Goal: Transaction & Acquisition: Obtain resource

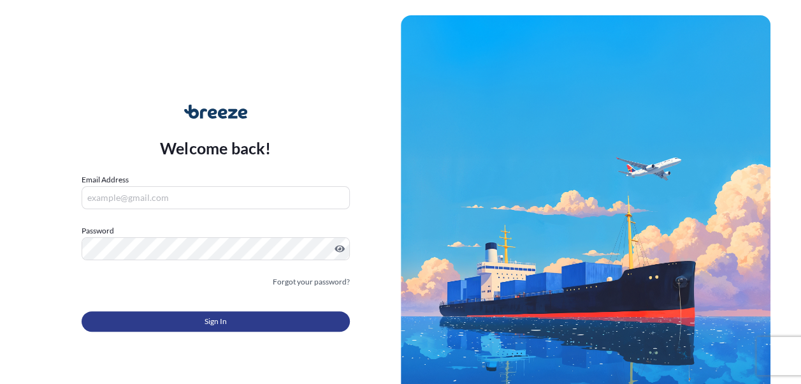
type input "[PERSON_NAME][EMAIL_ADDRESS][PERSON_NAME][DOMAIN_NAME]"
click at [237, 324] on button "Sign In" at bounding box center [216, 321] width 268 height 20
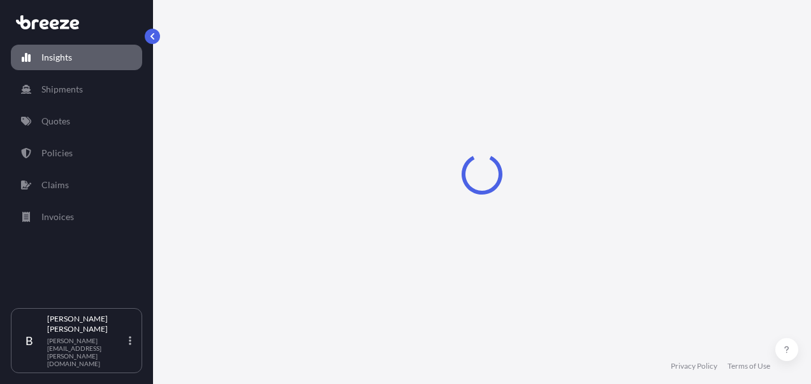
select select "2025"
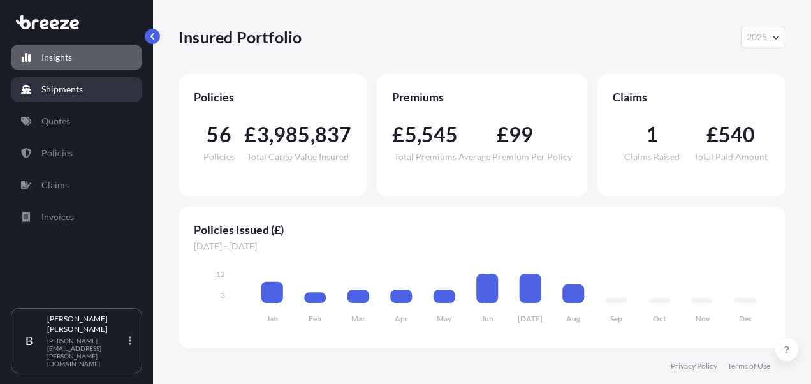
click at [73, 96] on link "Shipments" at bounding box center [76, 88] width 131 height 25
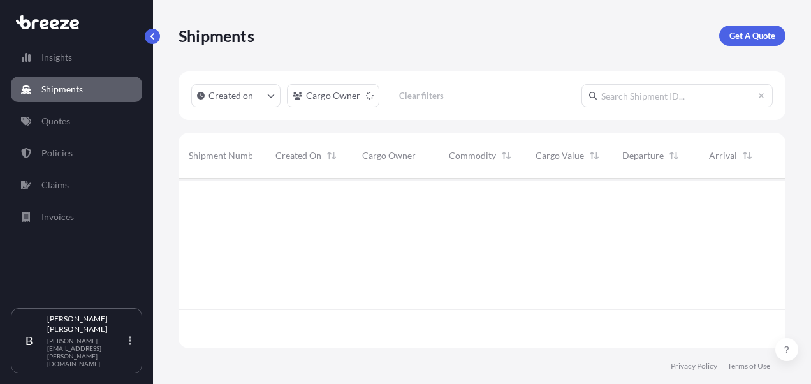
scroll to position [205, 597]
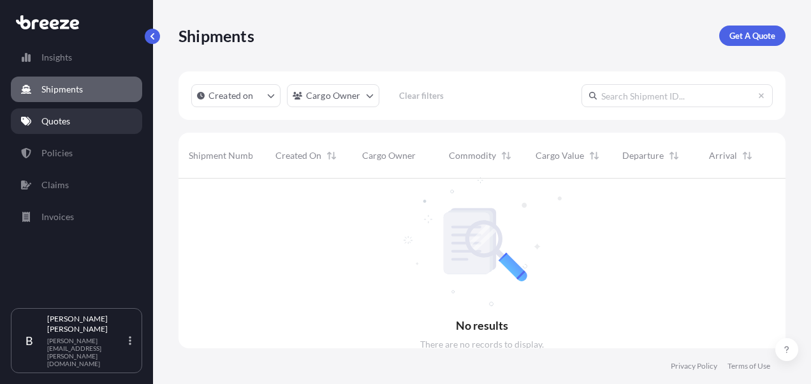
click at [46, 113] on link "Quotes" at bounding box center [76, 120] width 131 height 25
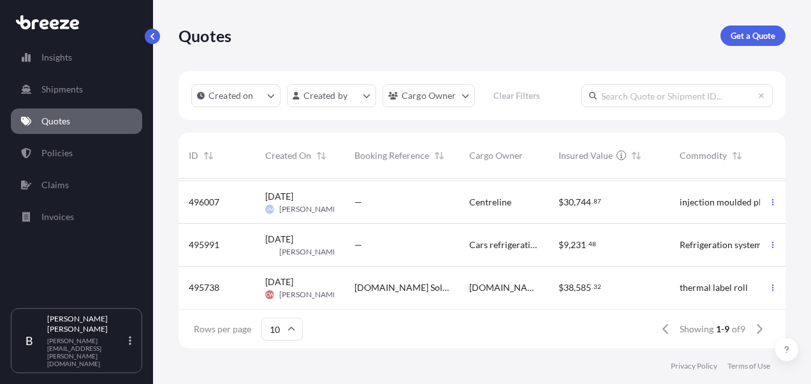
scroll to position [263, 0]
click at [65, 147] on p "Policies" at bounding box center [56, 153] width 31 height 13
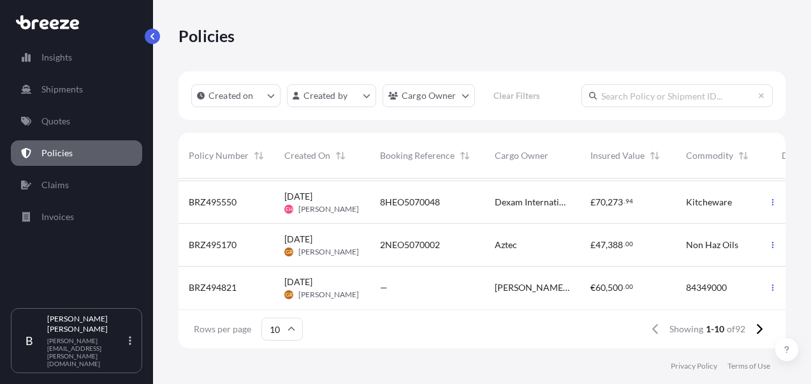
scroll to position [306, 0]
click at [89, 128] on link "Quotes" at bounding box center [76, 120] width 131 height 25
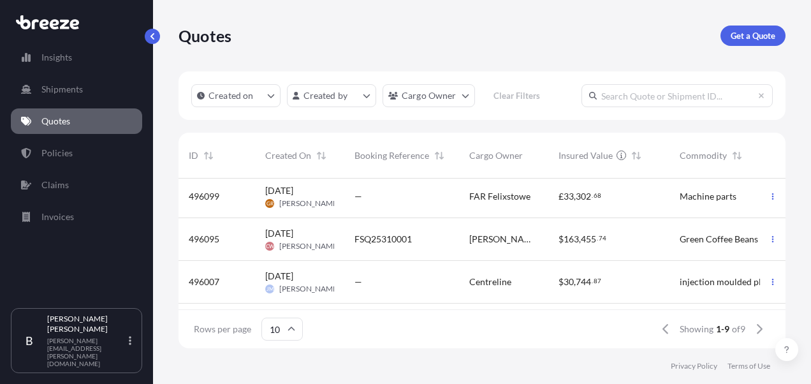
scroll to position [191, 0]
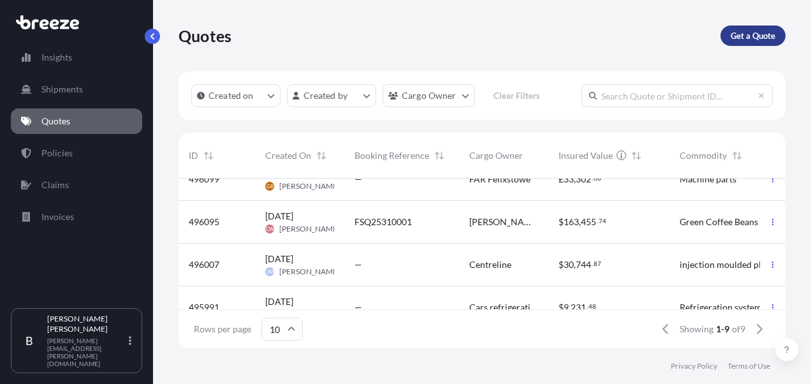
click at [771, 38] on p "Get a Quote" at bounding box center [752, 35] width 45 height 13
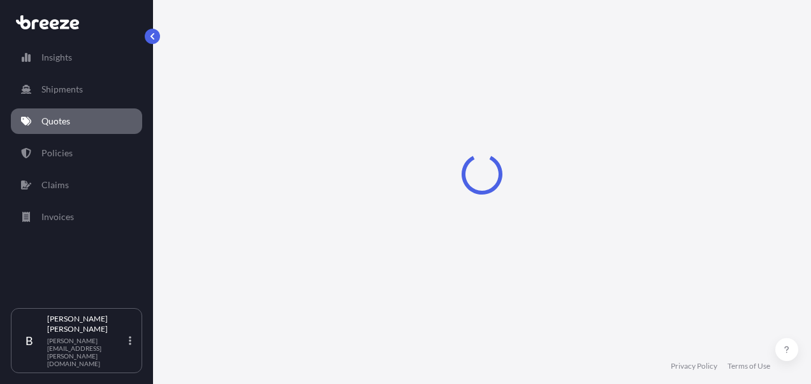
select select "Sea"
select select "1"
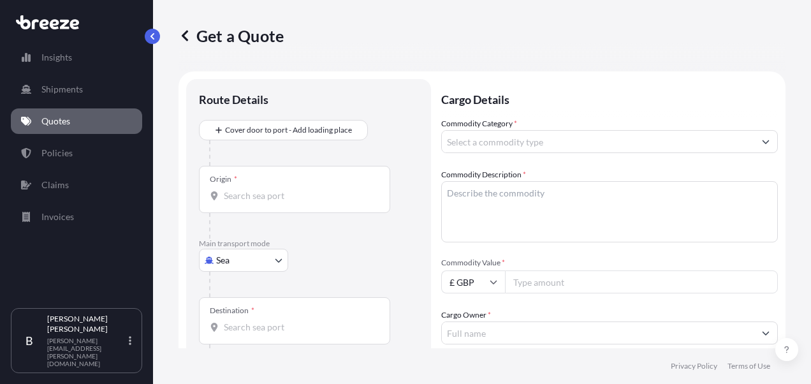
scroll to position [20, 0]
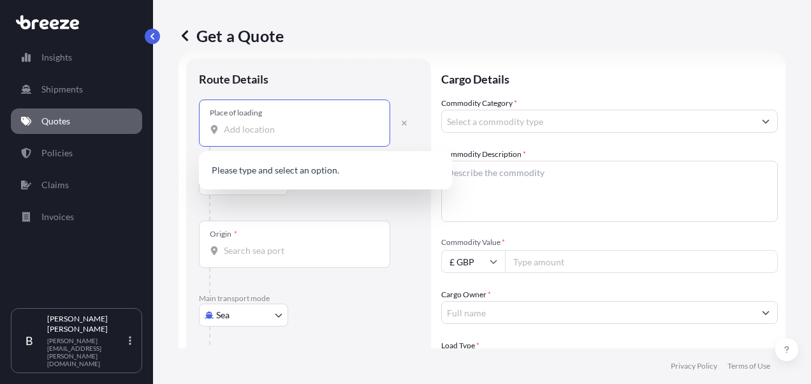
click at [289, 127] on input "Place of loading" at bounding box center [299, 129] width 150 height 13
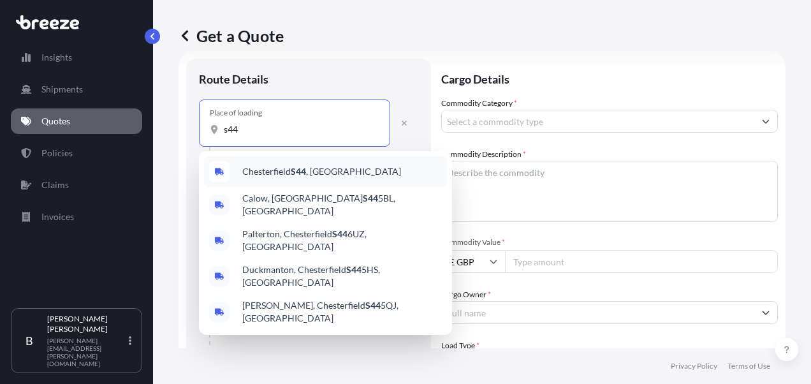
click at [287, 173] on span "Chesterfield S44 , [GEOGRAPHIC_DATA]" at bounding box center [321, 171] width 159 height 13
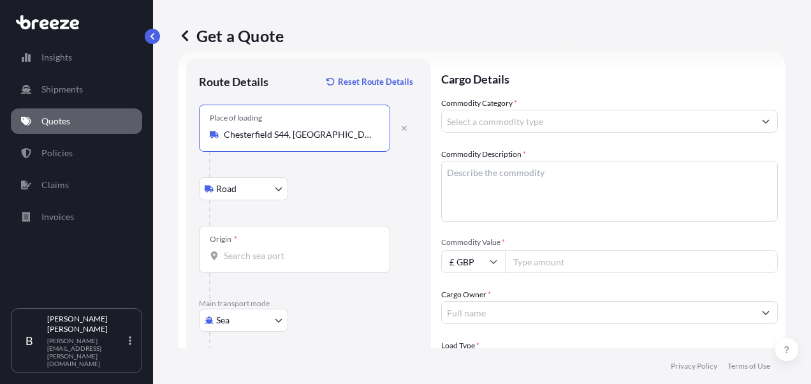
type input "Chesterfield S44, [GEOGRAPHIC_DATA]"
click at [255, 261] on div "Origin *" at bounding box center [294, 249] width 191 height 47
click at [255, 261] on input "Origin *" at bounding box center [299, 255] width 150 height 13
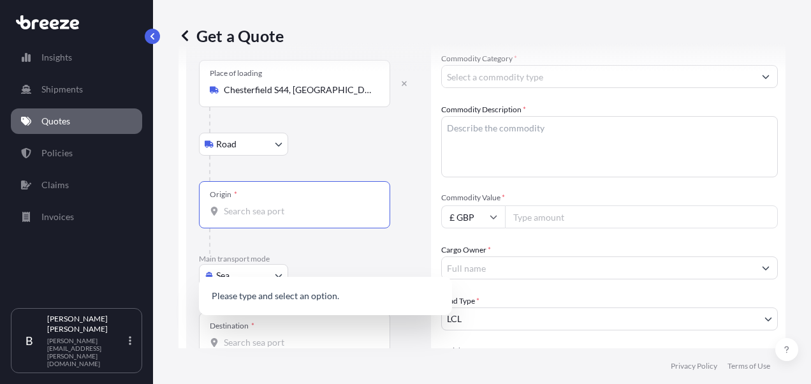
scroll to position [84, 0]
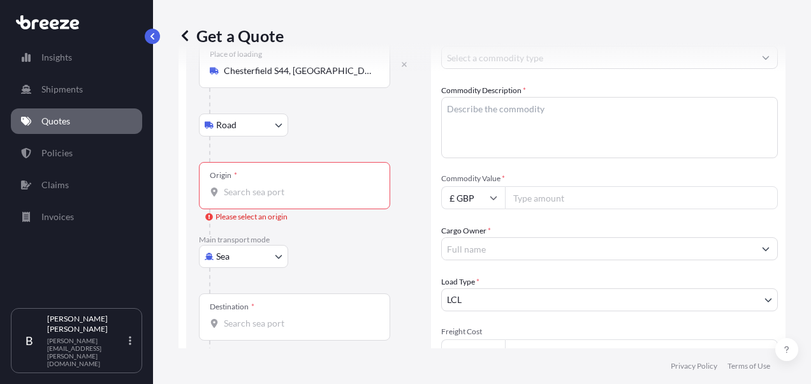
click at [297, 200] on div "Origin *" at bounding box center [294, 185] width 191 height 47
click at [297, 198] on input "Origin * Please select an origin" at bounding box center [299, 191] width 150 height 13
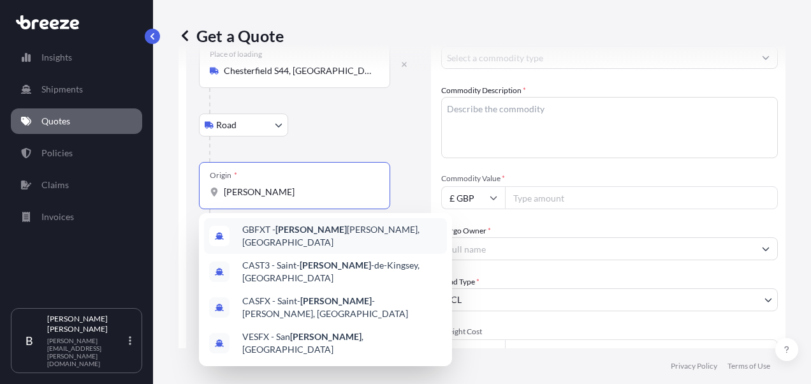
click at [320, 236] on span "GBFXT - [PERSON_NAME], [GEOGRAPHIC_DATA]" at bounding box center [342, 235] width 200 height 25
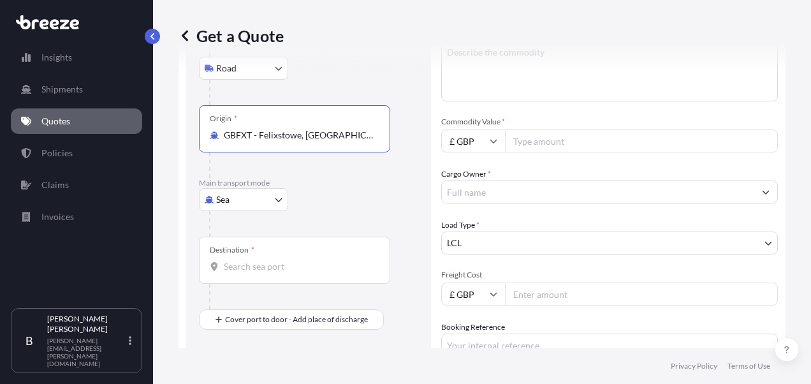
scroll to position [212, 0]
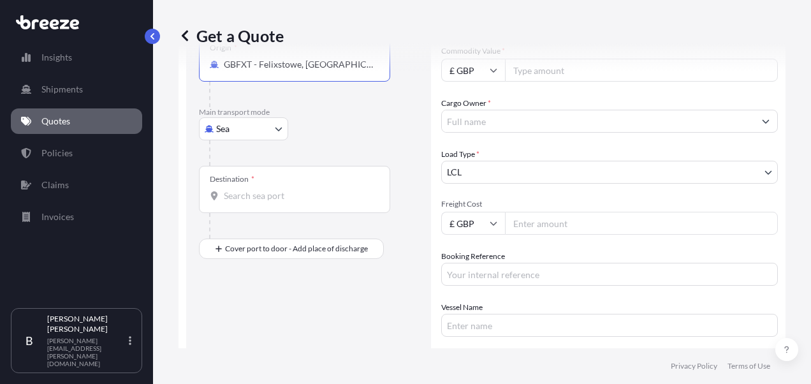
type input "GBFXT - Felixstowe, [GEOGRAPHIC_DATA]"
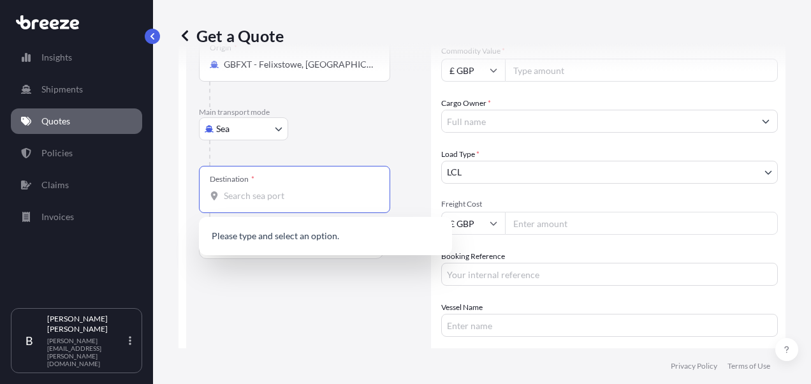
click at [275, 197] on input "Destination *" at bounding box center [299, 195] width 150 height 13
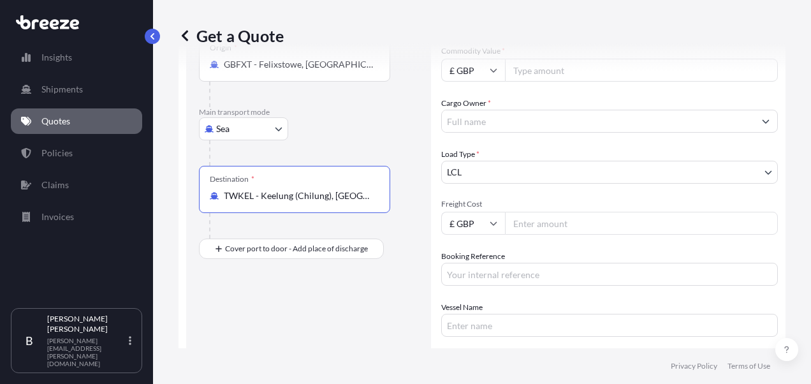
type input "TWKEL - Keelung (Chilung), [GEOGRAPHIC_DATA]"
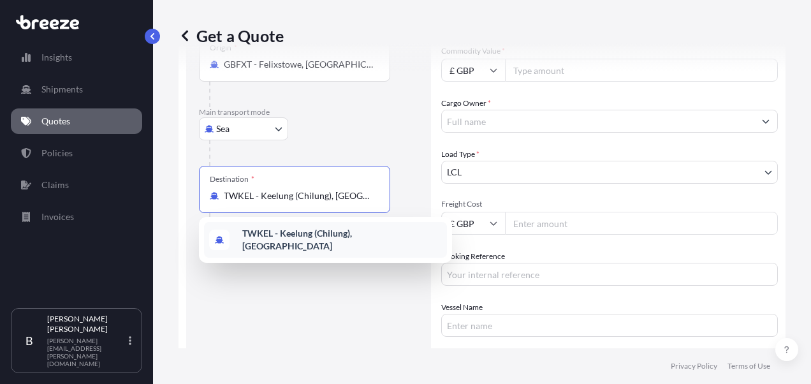
click at [330, 241] on b "TWKEL - Keelung (Chilung), [GEOGRAPHIC_DATA]" at bounding box center [297, 240] width 110 height 24
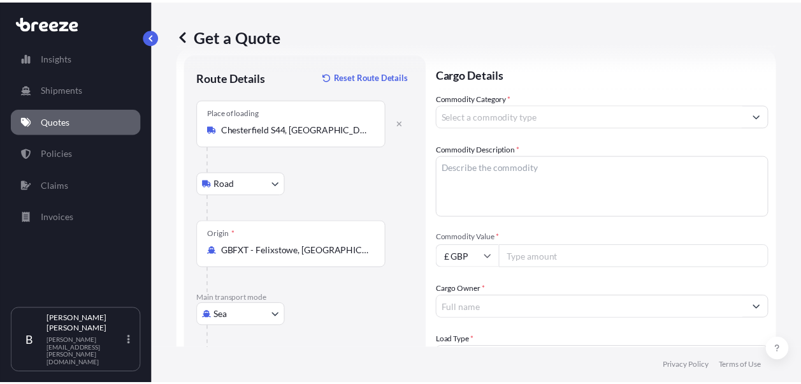
scroll to position [20, 0]
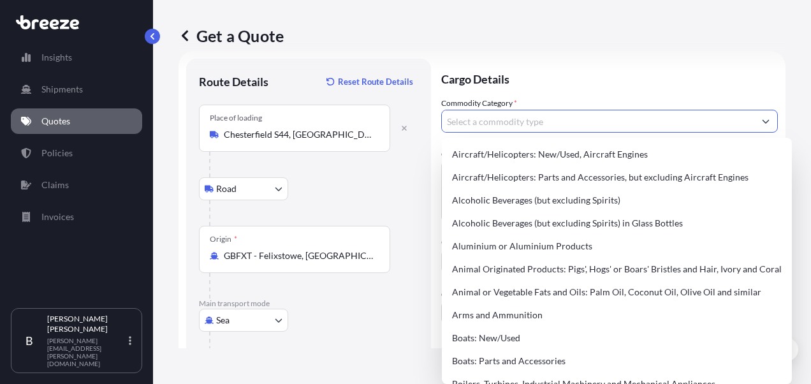
click at [500, 121] on input "Commodity Category *" at bounding box center [598, 121] width 312 height 23
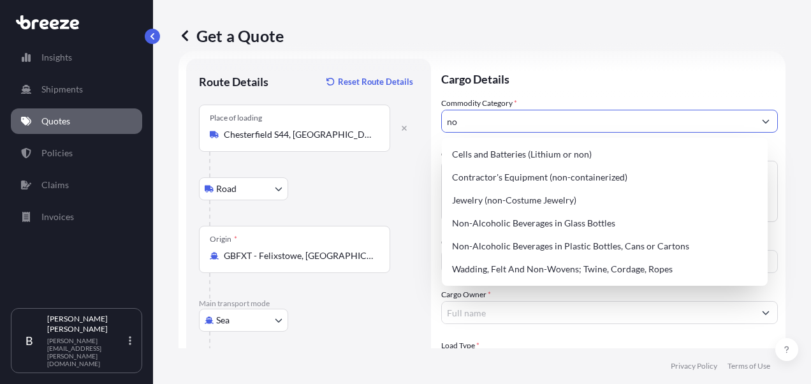
type input "n"
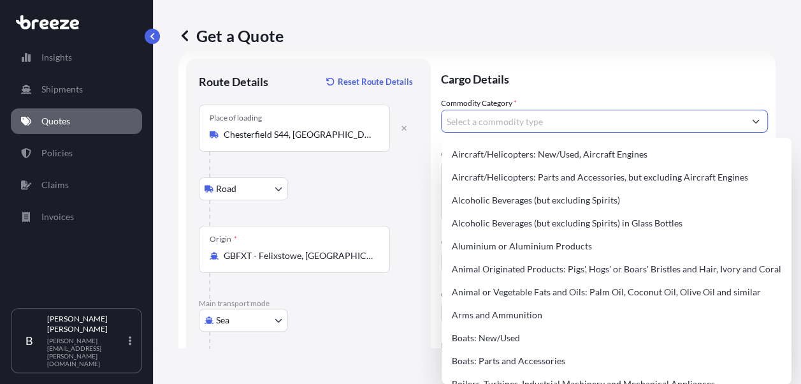
type input "p"
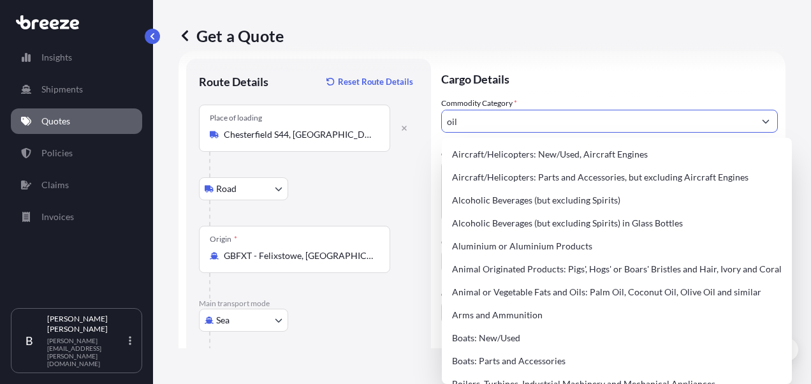
click at [509, 126] on input "oil" at bounding box center [598, 121] width 312 height 23
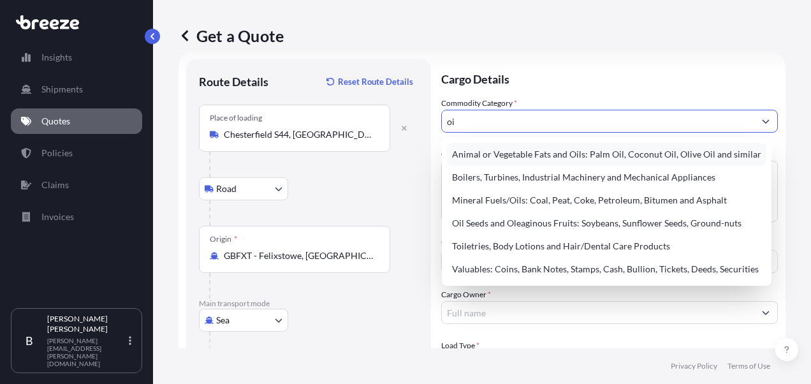
type input "o"
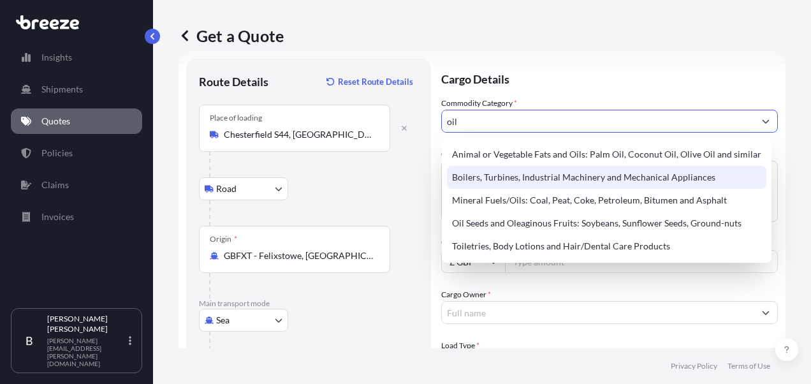
click at [678, 180] on div "Boilers, Turbines, Industrial Machinery and Mechanical Appliances" at bounding box center [606, 177] width 319 height 23
type input "Boilers, Turbines, Industrial Machinery and Mechanical Appliances"
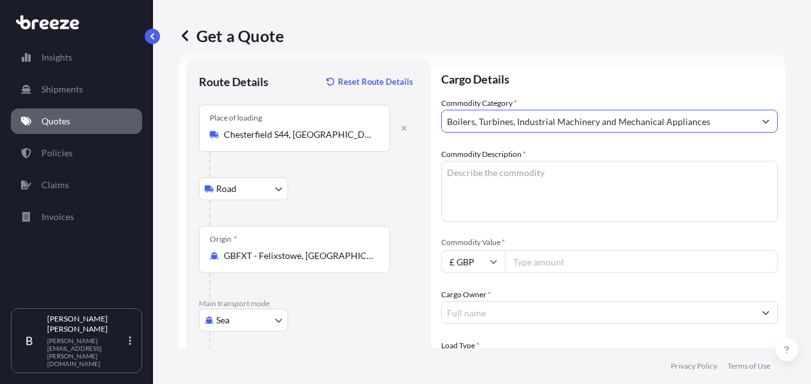
click at [678, 180] on textarea "Commodity Description *" at bounding box center [609, 191] width 337 height 61
click at [599, 179] on textarea "Commodity Description *" at bounding box center [609, 191] width 337 height 61
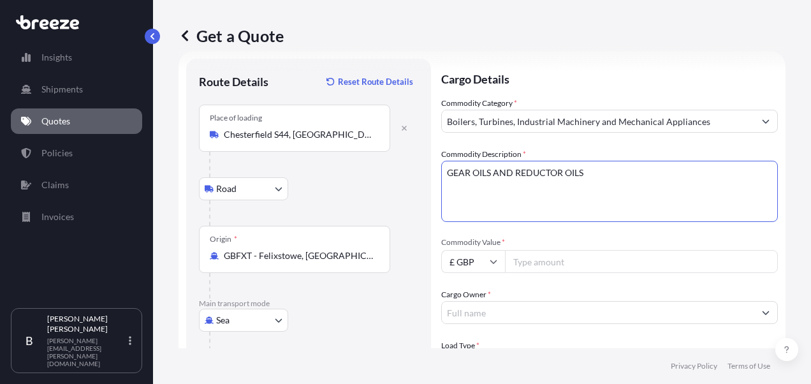
type textarea "GEAR OILS AND REDUCTOR OILS"
click at [560, 264] on input "Commodity Value *" at bounding box center [641, 261] width 273 height 23
type input "40000"
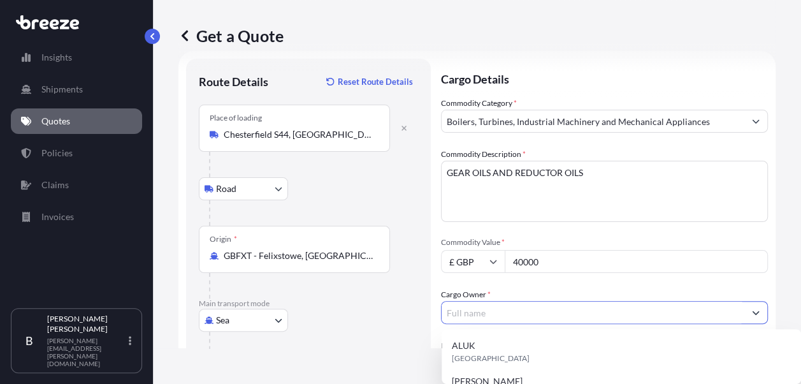
click at [602, 301] on input "Cargo Owner *" at bounding box center [593, 312] width 303 height 23
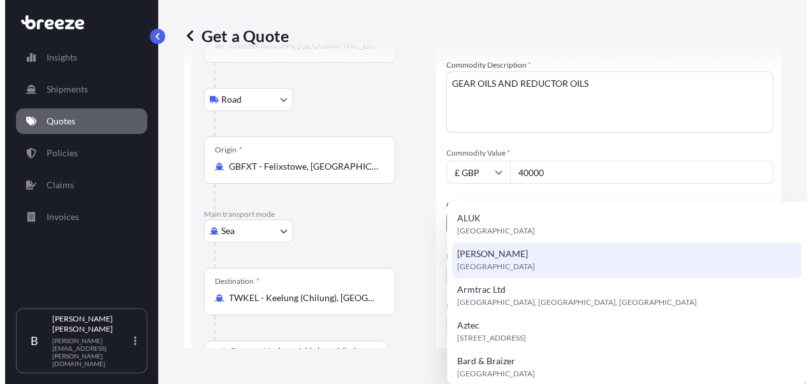
scroll to position [148, 0]
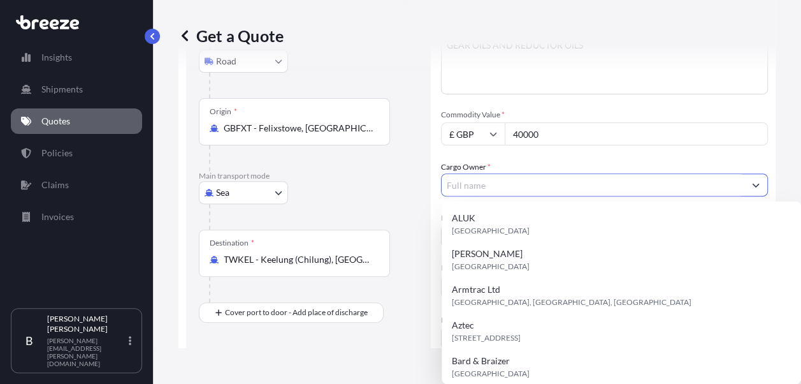
click at [528, 183] on input "Cargo Owner *" at bounding box center [593, 184] width 303 height 23
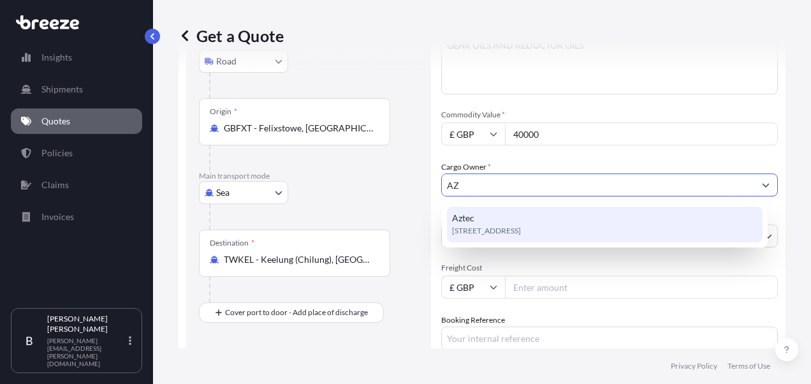
click at [521, 234] on span "[STREET_ADDRESS]" at bounding box center [486, 230] width 69 height 13
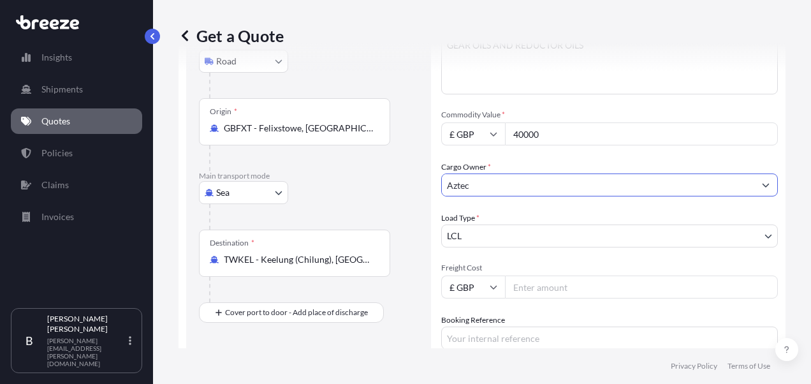
click at [544, 187] on input "Aztec" at bounding box center [598, 184] width 312 height 23
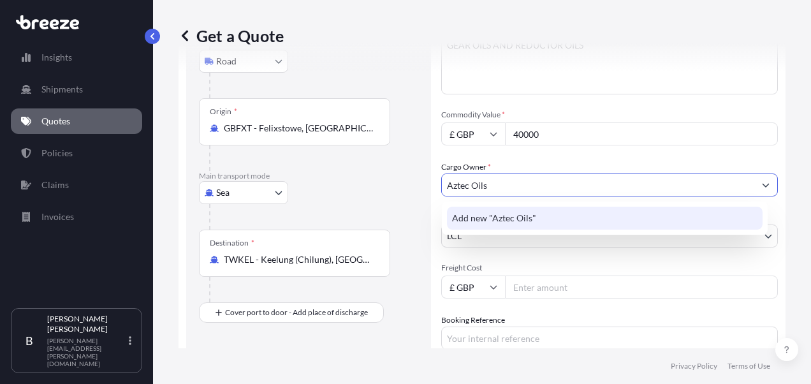
click at [572, 219] on div "Add new "Aztec Oils"" at bounding box center [605, 218] width 316 height 23
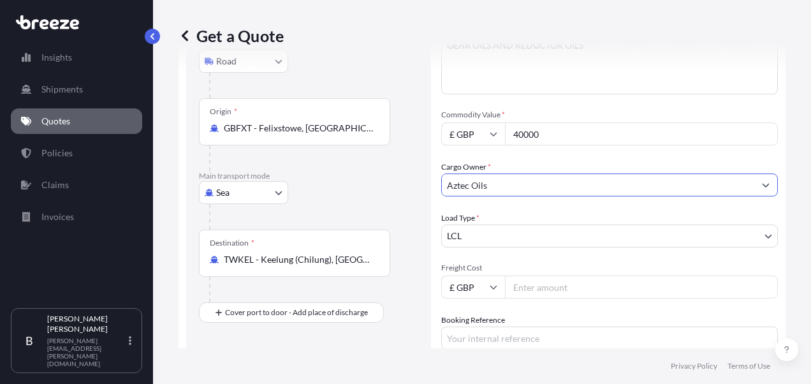
type input "Aztec Oils"
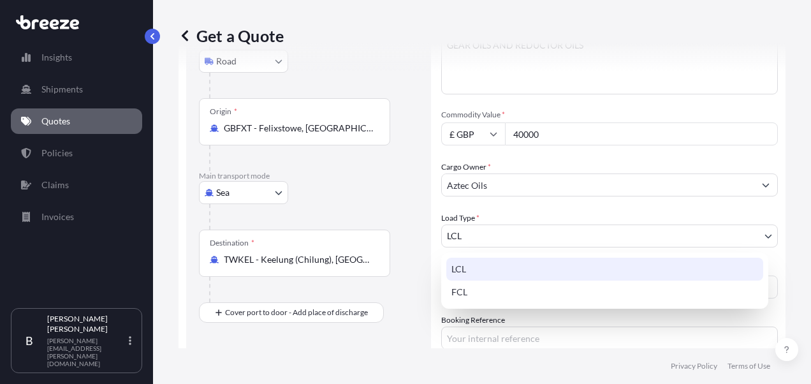
click at [523, 244] on body "0 options available. 1 option available. 0 options available. 1 option availabl…" at bounding box center [405, 192] width 811 height 384
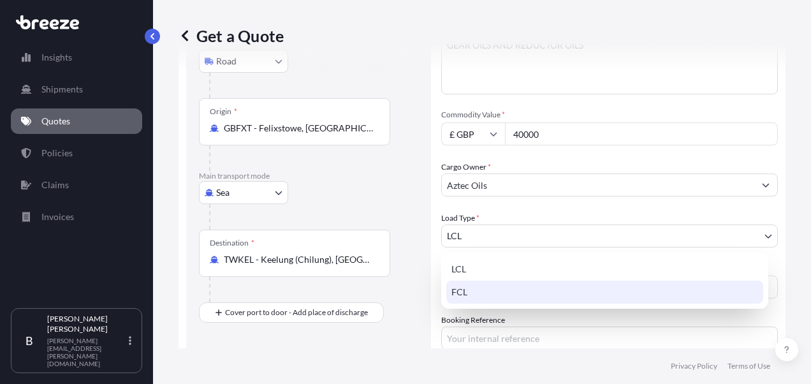
click at [483, 296] on div "FCL" at bounding box center [604, 291] width 317 height 23
select select "2"
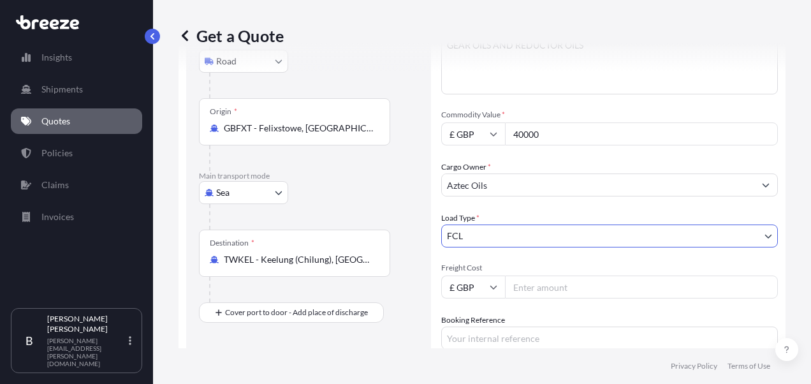
scroll to position [212, 0]
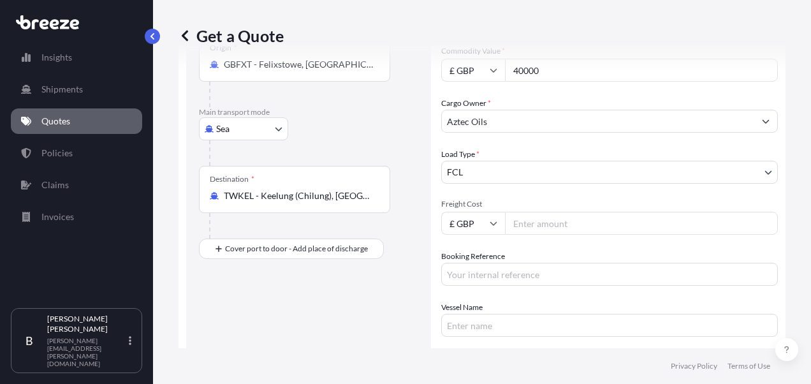
click at [561, 220] on input "Freight Cost" at bounding box center [641, 223] width 273 height 23
type input "695"
click at [511, 272] on input "Booking Reference" at bounding box center [609, 274] width 337 height 23
click at [495, 273] on input "Booking Reference" at bounding box center [609, 274] width 337 height 23
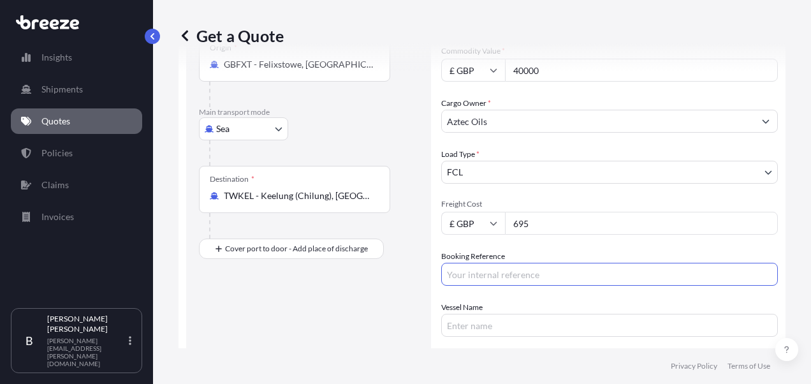
paste input "2NEO5080006"
type input "2NEO5080006"
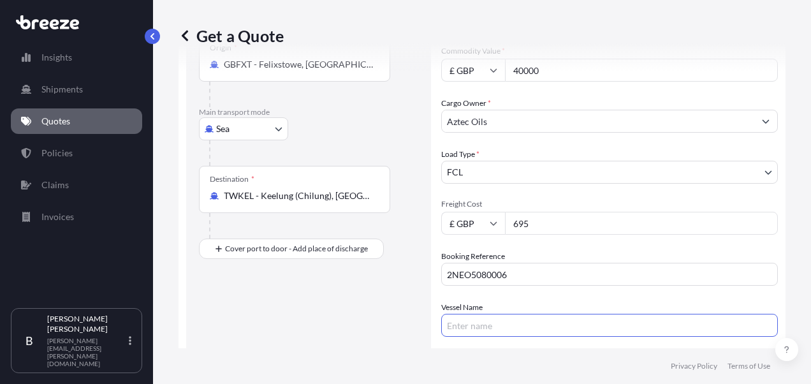
click at [518, 320] on input "Vessel Name" at bounding box center [609, 325] width 337 height 23
click at [519, 338] on div "Cargo Details Commodity Category * Boilers, Turbines, Industrial Machinery and …" at bounding box center [609, 156] width 337 height 579
click at [520, 331] on input "Vessel Name" at bounding box center [609, 325] width 337 height 23
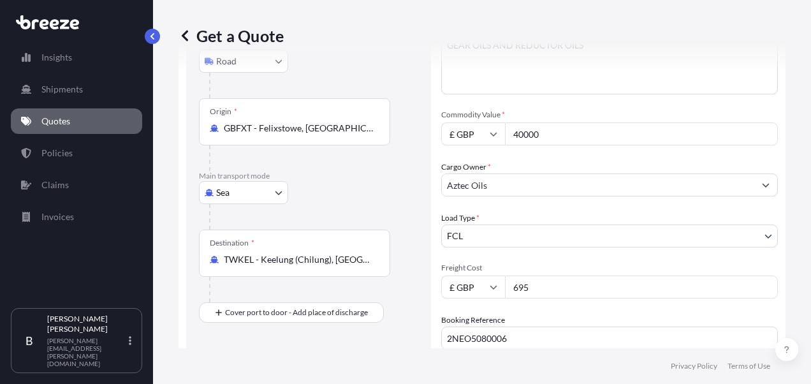
scroll to position [275, 0]
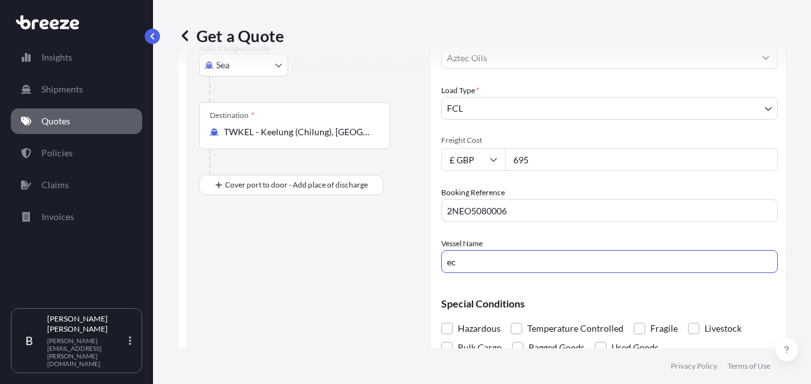
type input "e"
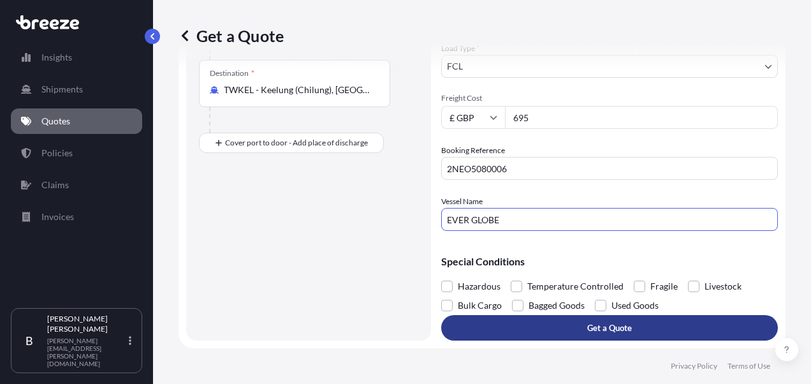
type input "EVER GLOBE"
click at [655, 336] on button "Get a Quote" at bounding box center [609, 327] width 337 height 25
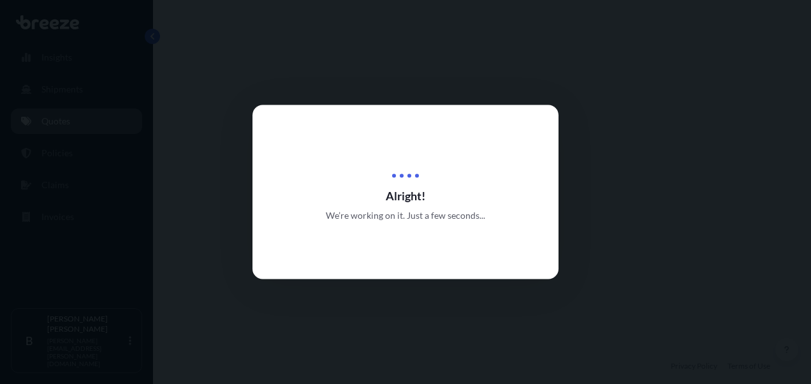
select select "Road"
select select "Sea"
select select "2"
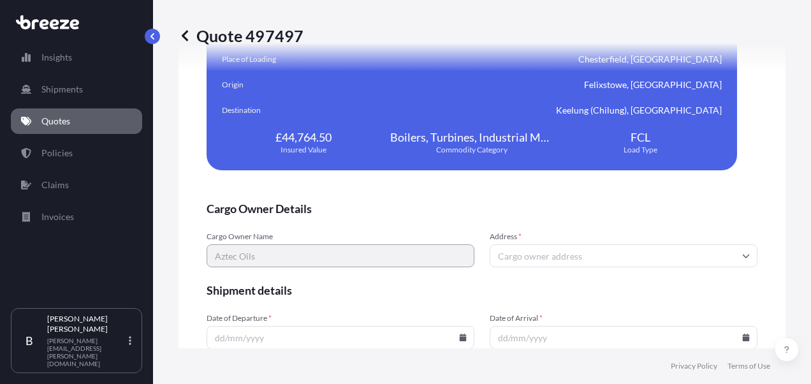
scroll to position [2555, 0]
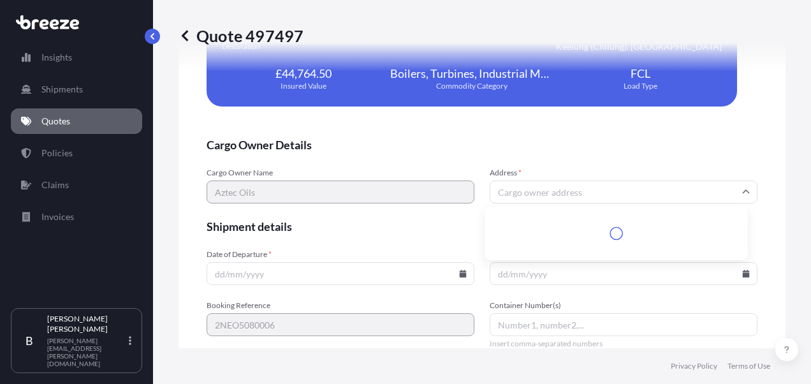
click at [555, 187] on input "Address *" at bounding box center [624, 191] width 268 height 23
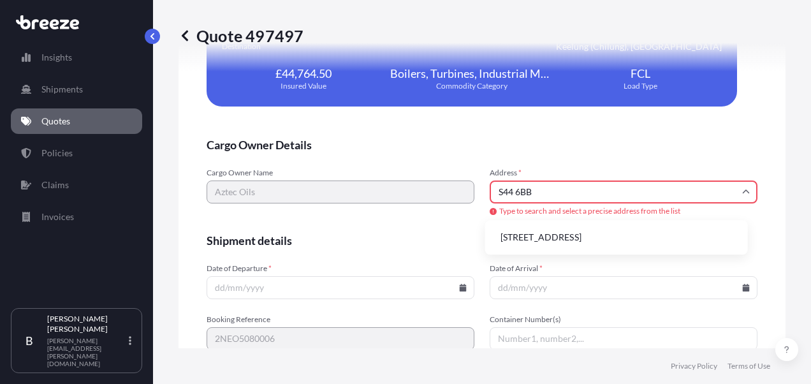
click at [615, 232] on li "[STREET_ADDRESS]" at bounding box center [616, 237] width 252 height 24
type input "[STREET_ADDRESS]"
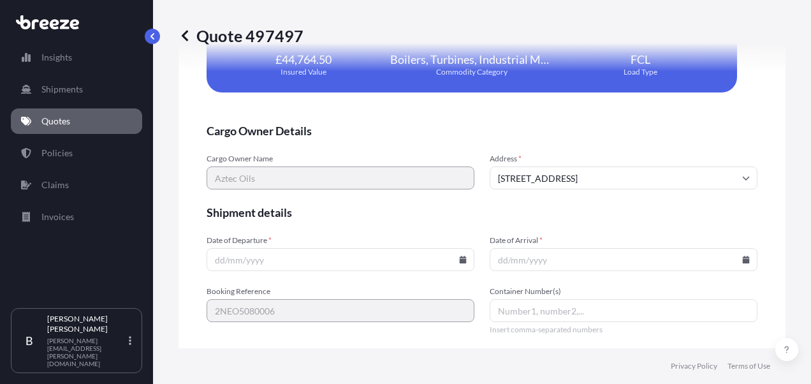
scroll to position [2555, 0]
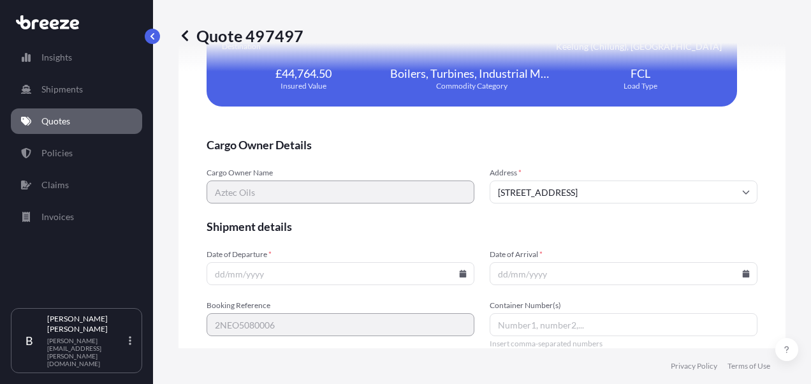
click at [337, 280] on input "Date of Departure *" at bounding box center [341, 273] width 268 height 23
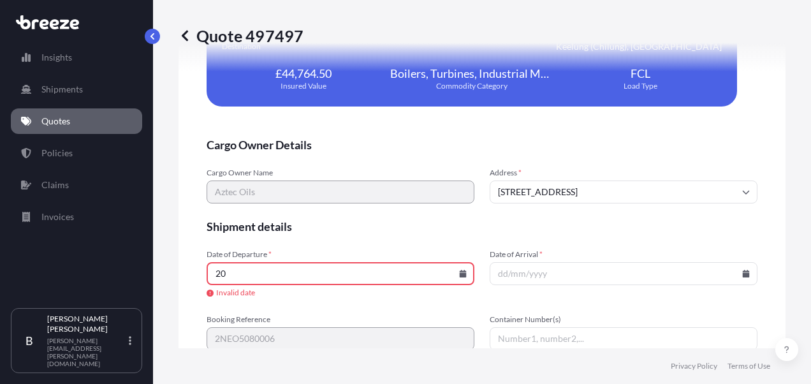
type input "2"
click at [459, 270] on icon at bounding box center [463, 274] width 8 height 8
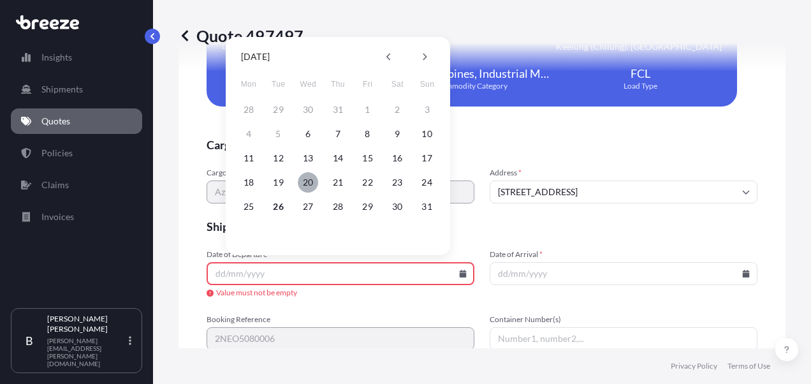
click at [311, 181] on button "20" at bounding box center [308, 182] width 20 height 20
type input "[DATE]"
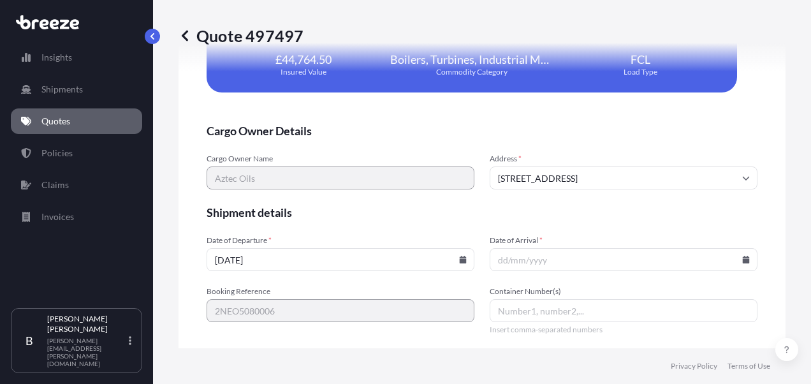
scroll to position [2555, 0]
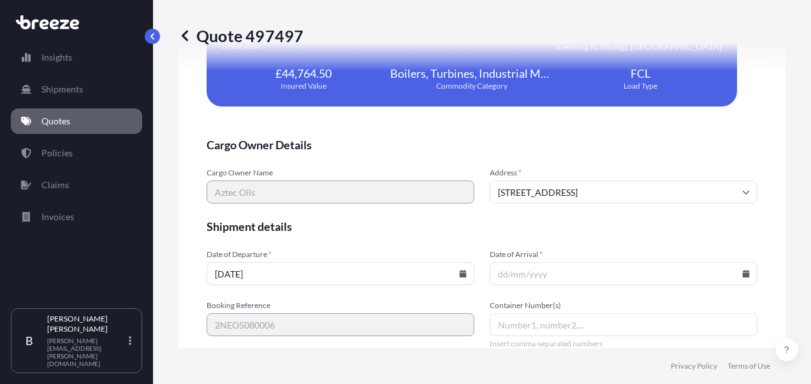
click at [569, 271] on input "Date of Arrival *" at bounding box center [624, 273] width 268 height 23
click at [740, 270] on input "Date of Arrival *" at bounding box center [624, 273] width 268 height 23
click at [732, 273] on input "Date of Arrival *" at bounding box center [624, 273] width 268 height 23
click at [743, 272] on icon at bounding box center [746, 274] width 7 height 8
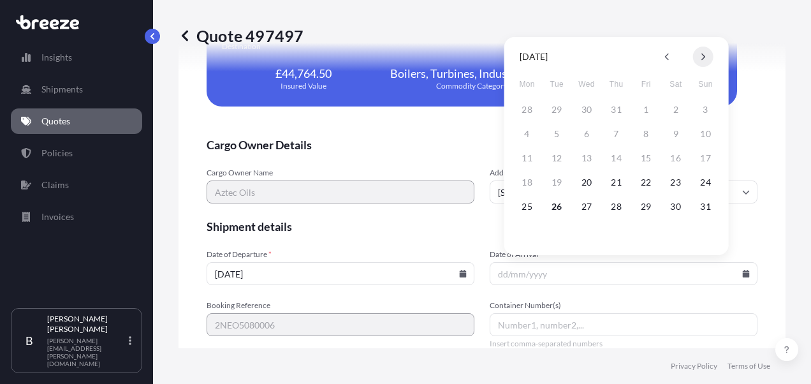
click at [702, 59] on icon at bounding box center [702, 57] width 5 height 8
click at [673, 181] on button "25" at bounding box center [675, 182] width 20 height 20
type input "[DATE]"
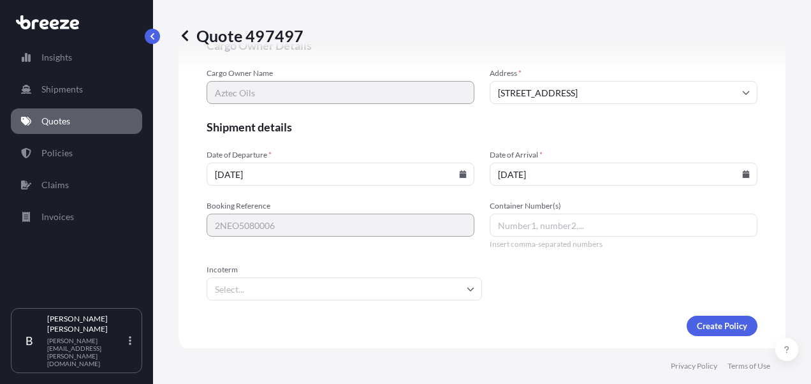
scroll to position [2659, 0]
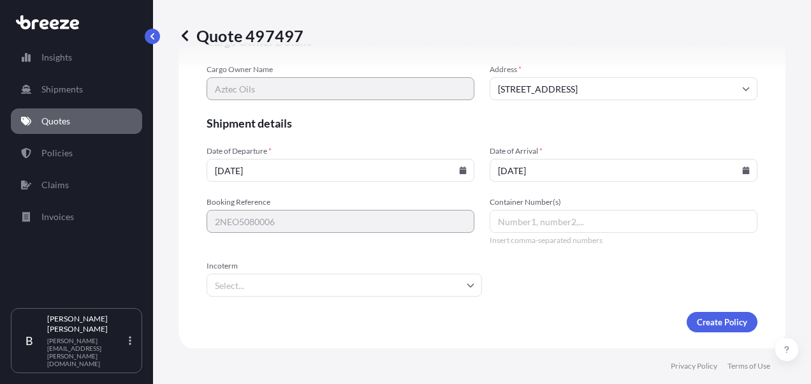
click at [576, 222] on input "Container Number(s)" at bounding box center [624, 221] width 268 height 23
click at [602, 224] on input "Container Number(s)" at bounding box center [624, 221] width 268 height 23
type input "FFAU328571"
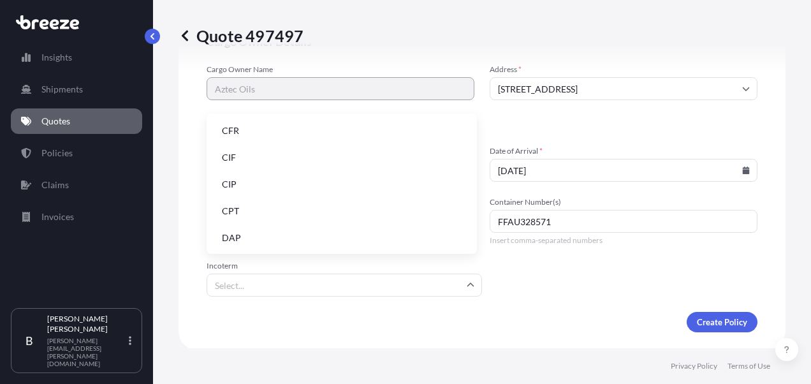
click at [403, 282] on input "Incoterm" at bounding box center [344, 284] width 275 height 23
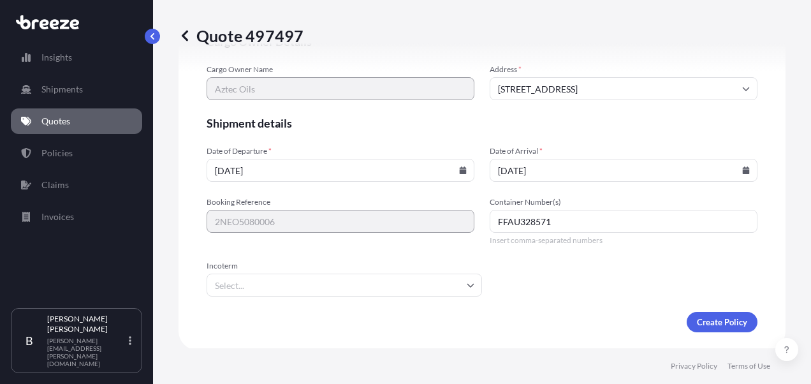
click at [302, 282] on input "Incoterm" at bounding box center [344, 284] width 275 height 23
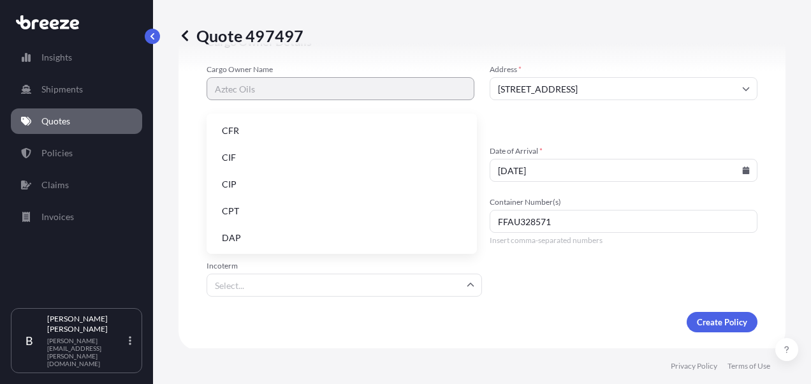
click at [287, 159] on li "CIF" at bounding box center [342, 157] width 260 height 24
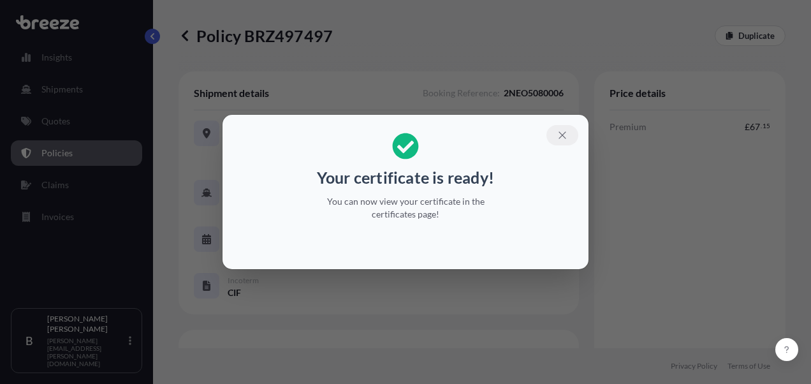
click at [558, 134] on icon "button" at bounding box center [561, 134] width 11 height 11
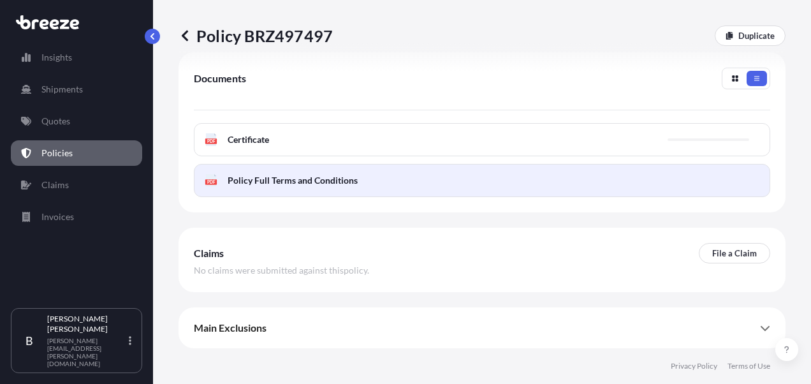
scroll to position [486, 0]
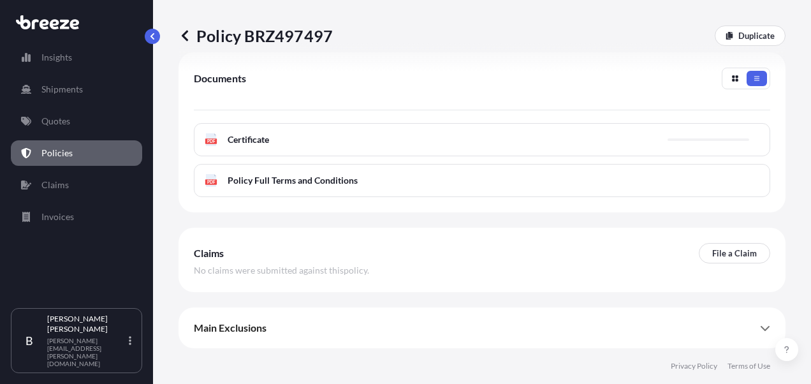
click at [286, 139] on div "PDF Certificate" at bounding box center [482, 139] width 576 height 33
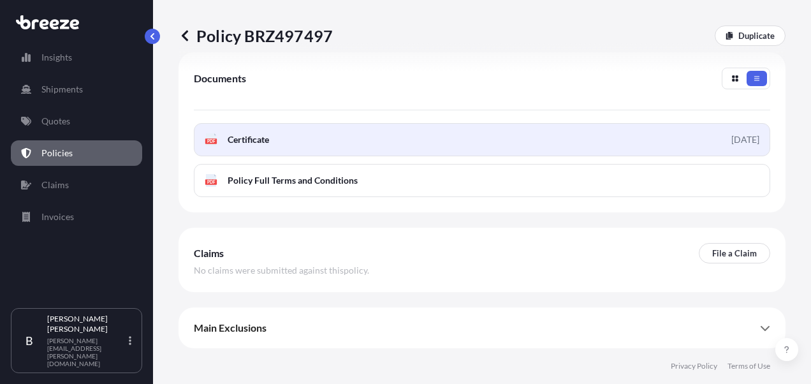
click at [296, 136] on link "PDF Certificate [DATE]" at bounding box center [482, 139] width 576 height 33
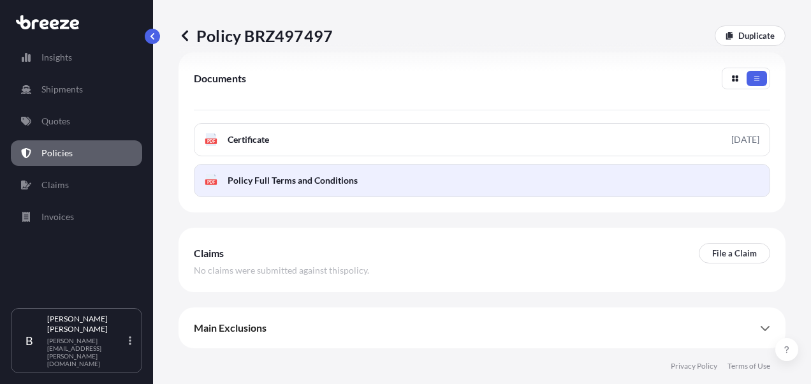
click at [681, 173] on link "PDF Policy Full Terms and Conditions" at bounding box center [482, 180] width 576 height 33
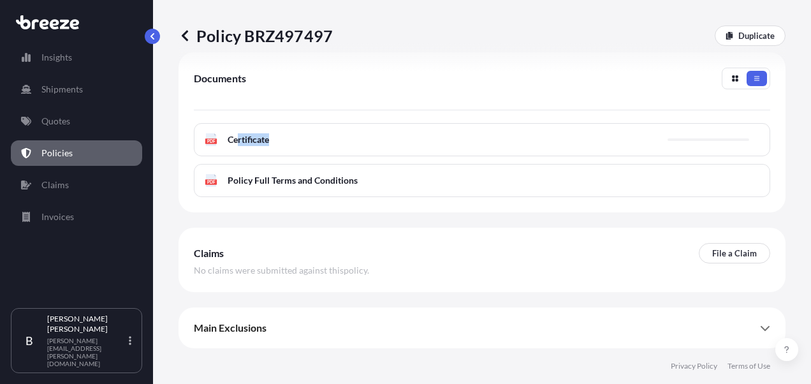
drag, startPoint x: 239, startPoint y: 139, endPoint x: 401, endPoint y: 159, distance: 163.2
click at [401, 159] on div "PDF Certificate PDF Policy Full Terms and Conditions" at bounding box center [482, 160] width 576 height 74
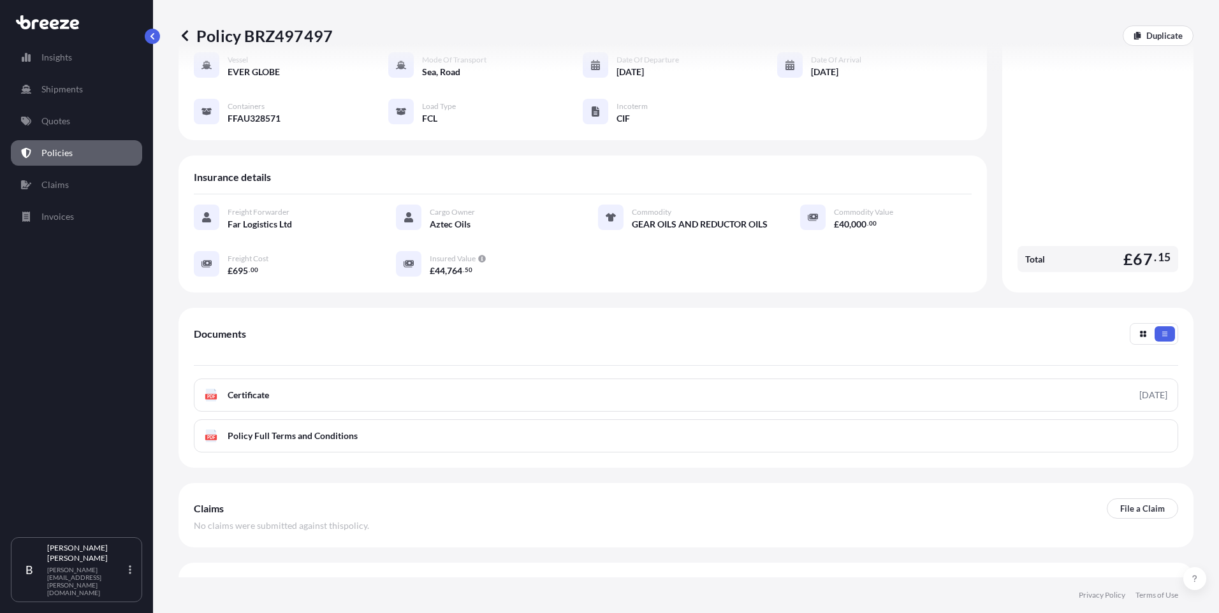
scroll to position [0, 0]
